Goal: Communication & Community: Answer question/provide support

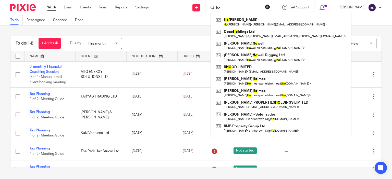
type input "h"
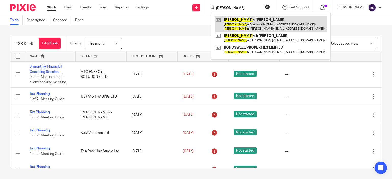
type input "doree"
click at [246, 19] on link at bounding box center [270, 24] width 112 height 16
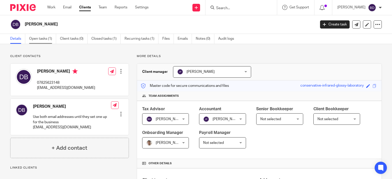
click at [43, 39] on link "Open tasks (1)" at bounding box center [42, 39] width 27 height 10
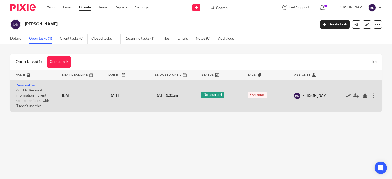
click at [31, 87] on link "Personal tax" at bounding box center [26, 86] width 20 height 4
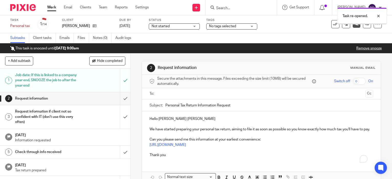
click at [174, 95] on input "text" at bounding box center [261, 94] width 204 height 6
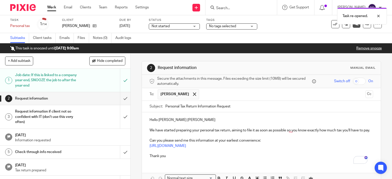
click at [185, 119] on p "Hello Doreen Sandra" at bounding box center [261, 120] width 224 height 5
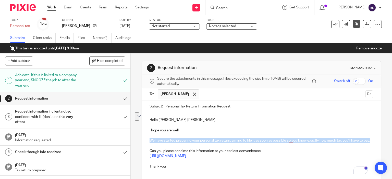
drag, startPoint x: 148, startPoint y: 139, endPoint x: 157, endPoint y: 144, distance: 10.4
click at [157, 143] on p "We have started preparing your personal tax return, aiming to file it as soon a…" at bounding box center [261, 140] width 224 height 5
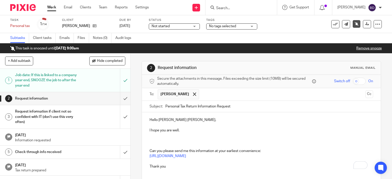
click at [277, 108] on input "Personal Tax Return Information Request" at bounding box center [269, 106] width 208 height 11
type input "Personal Tax Return Information Request 2024/2025"
click at [160, 138] on p "To enrich screen reader interactions, please activate Accessibility in Grammarl…" at bounding box center [261, 140] width 224 height 5
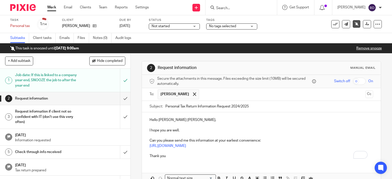
click at [258, 140] on p "Can you please send me this information at your earliest convenience:" at bounding box center [261, 140] width 224 height 5
click at [185, 154] on p "Thank you" at bounding box center [261, 156] width 224 height 5
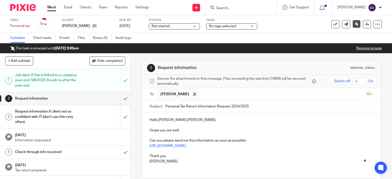
scroll to position [34, 0]
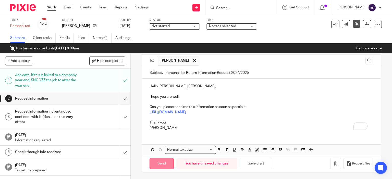
click at [155, 161] on input "Send" at bounding box center [161, 163] width 24 height 11
type input "Sent"
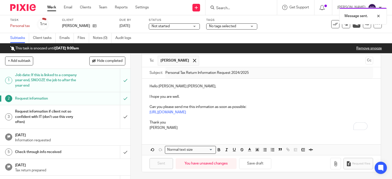
scroll to position [0, 0]
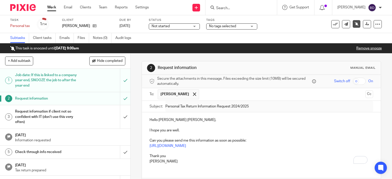
click at [51, 6] on link "Work" at bounding box center [51, 7] width 9 height 5
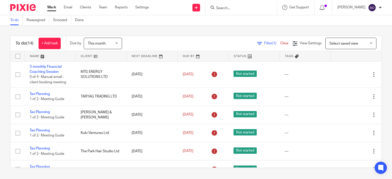
drag, startPoint x: 223, startPoint y: 9, endPoint x: 225, endPoint y: 1, distance: 8.1
click at [223, 8] on input "Search" at bounding box center [238, 8] width 46 height 5
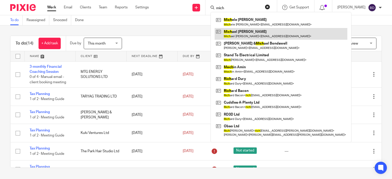
type input "mich"
click at [254, 33] on link at bounding box center [280, 34] width 133 height 12
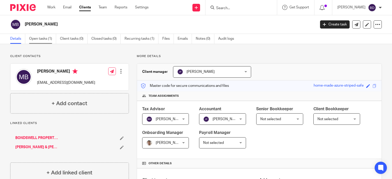
click at [42, 40] on link "Open tasks (1)" at bounding box center [42, 39] width 27 height 10
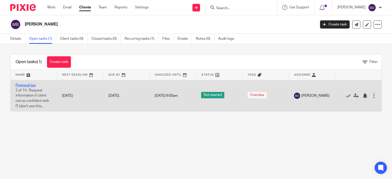
click at [25, 84] on link "Personal tax" at bounding box center [26, 86] width 20 height 4
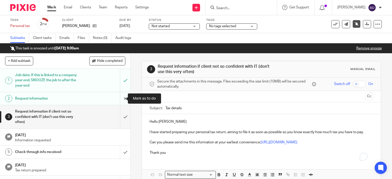
click at [120, 97] on input "submit" at bounding box center [65, 98] width 130 height 13
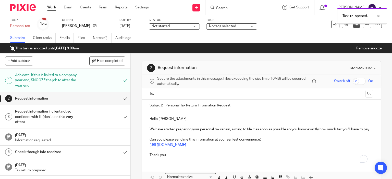
click at [171, 94] on input "text" at bounding box center [261, 94] width 204 height 6
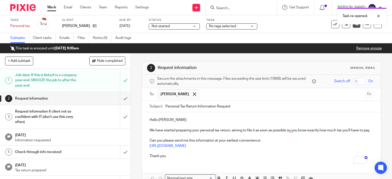
click at [189, 120] on p "Hello [PERSON_NAME]" at bounding box center [261, 120] width 224 height 5
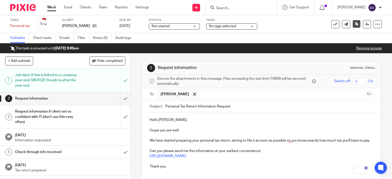
click at [149, 139] on p "We have started preparing your personal tax return, aiming to file it as soon a…" at bounding box center [261, 140] width 224 height 5
click at [187, 129] on p "I hope you are well" at bounding box center [261, 130] width 224 height 5
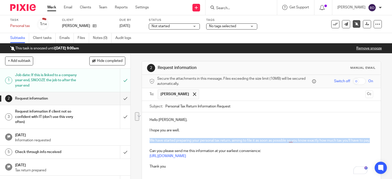
drag, startPoint x: 147, startPoint y: 139, endPoint x: 160, endPoint y: 137, distance: 13.2
click at [158, 144] on div "Hello Michael, I hope you are well. We have started preparing your personal tax…" at bounding box center [261, 142] width 239 height 61
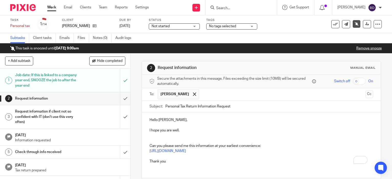
click at [215, 145] on p "Can you please send me this information at your earliest convenience:" at bounding box center [261, 146] width 224 height 5
click at [206, 161] on p "Thank you" at bounding box center [261, 161] width 224 height 5
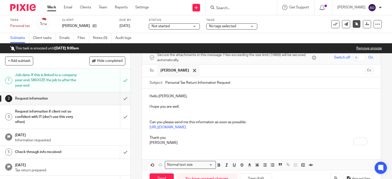
scroll to position [39, 0]
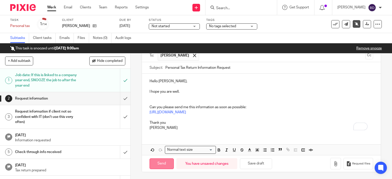
drag, startPoint x: 156, startPoint y: 162, endPoint x: 160, endPoint y: 161, distance: 3.8
click at [156, 162] on input "Send" at bounding box center [161, 164] width 24 height 11
type input "Sent"
